Goal: Check status: Check status

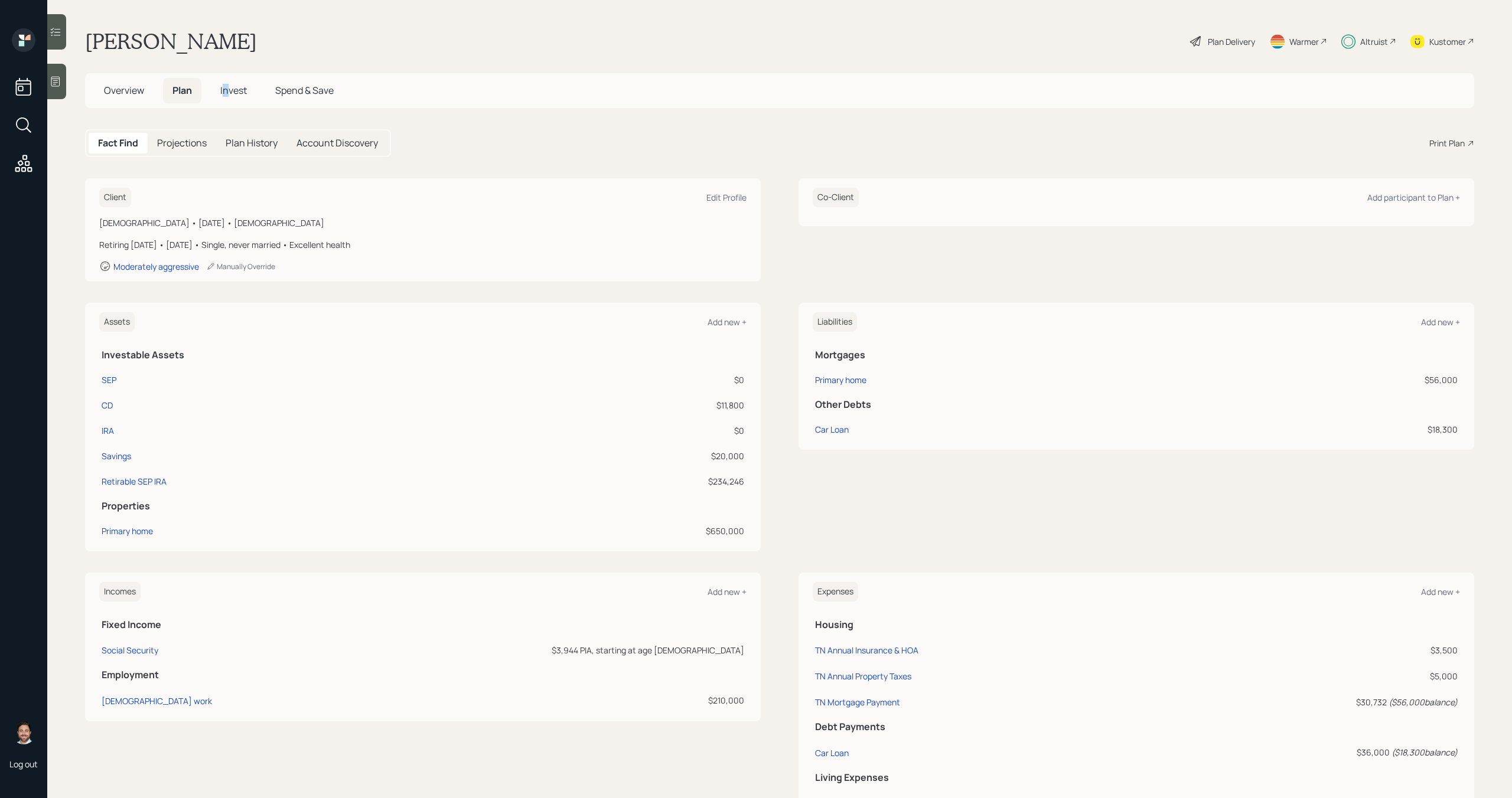
click at [226, 93] on span "Invest" at bounding box center [233, 90] width 27 height 13
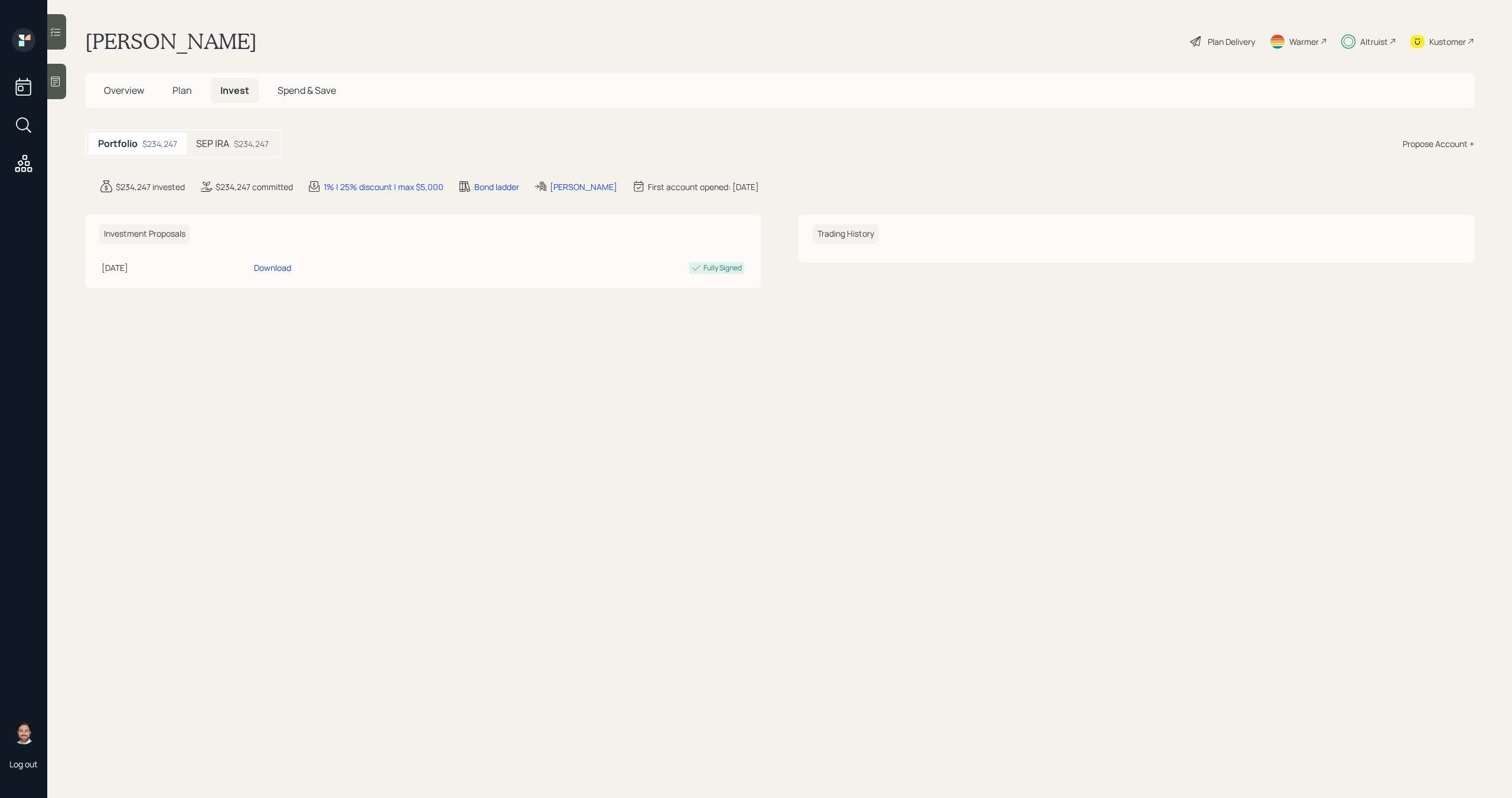
click at [261, 146] on div "$234,247" at bounding box center [251, 143] width 35 height 12
